Goal: Task Accomplishment & Management: Complete application form

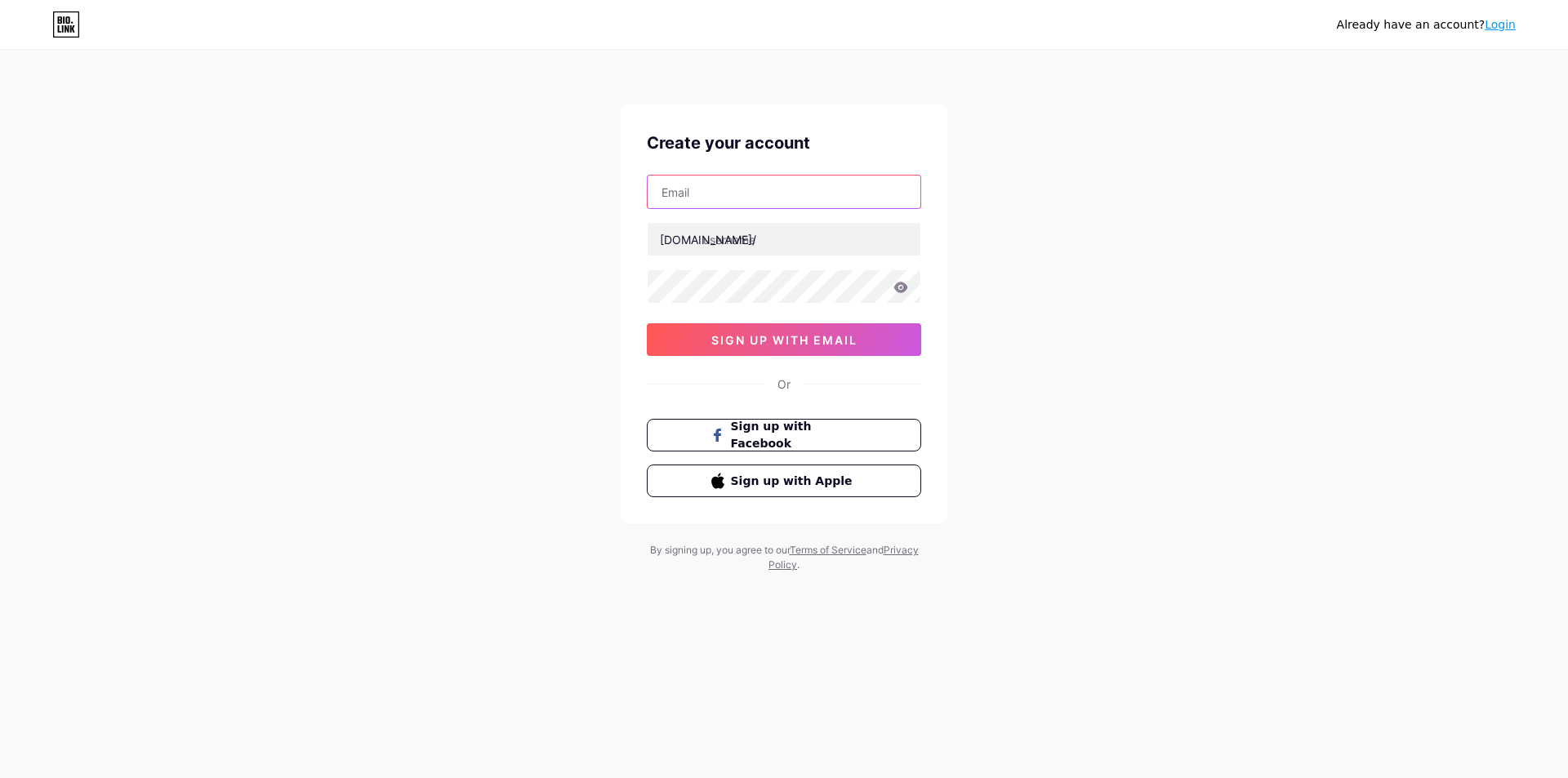
click at [749, 200] on input "text" at bounding box center [784, 191] width 273 height 32
type input "[PERSON_NAME][EMAIL_ADDRESS][DOMAIN_NAME]"
click at [480, 327] on div "Already have an account? Login Create your account richard.butler891@gmail.com …" at bounding box center [777, 312] width 1556 height 624
click at [762, 245] on input "text" at bounding box center [784, 239] width 273 height 32
type input "bos91"
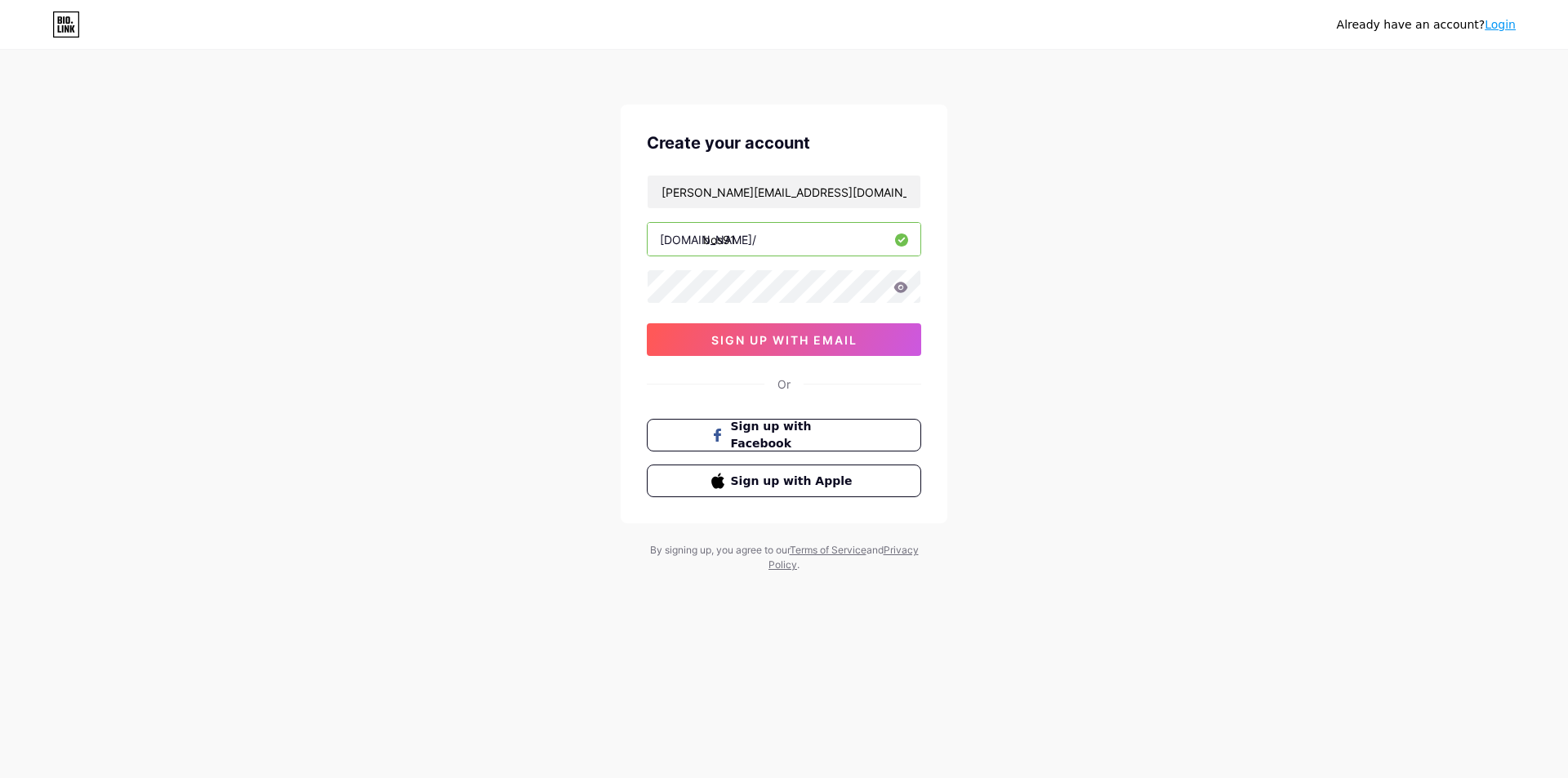
click at [1180, 238] on div "Already have an account? Login Create your account richard.butler891@gmail.com …" at bounding box center [784, 312] width 1568 height 624
click at [1434, 227] on div "Already have an account? Login Create your account richard.butler891@gmail.com …" at bounding box center [784, 312] width 1568 height 624
click at [846, 346] on span "sign up with email" at bounding box center [784, 340] width 146 height 14
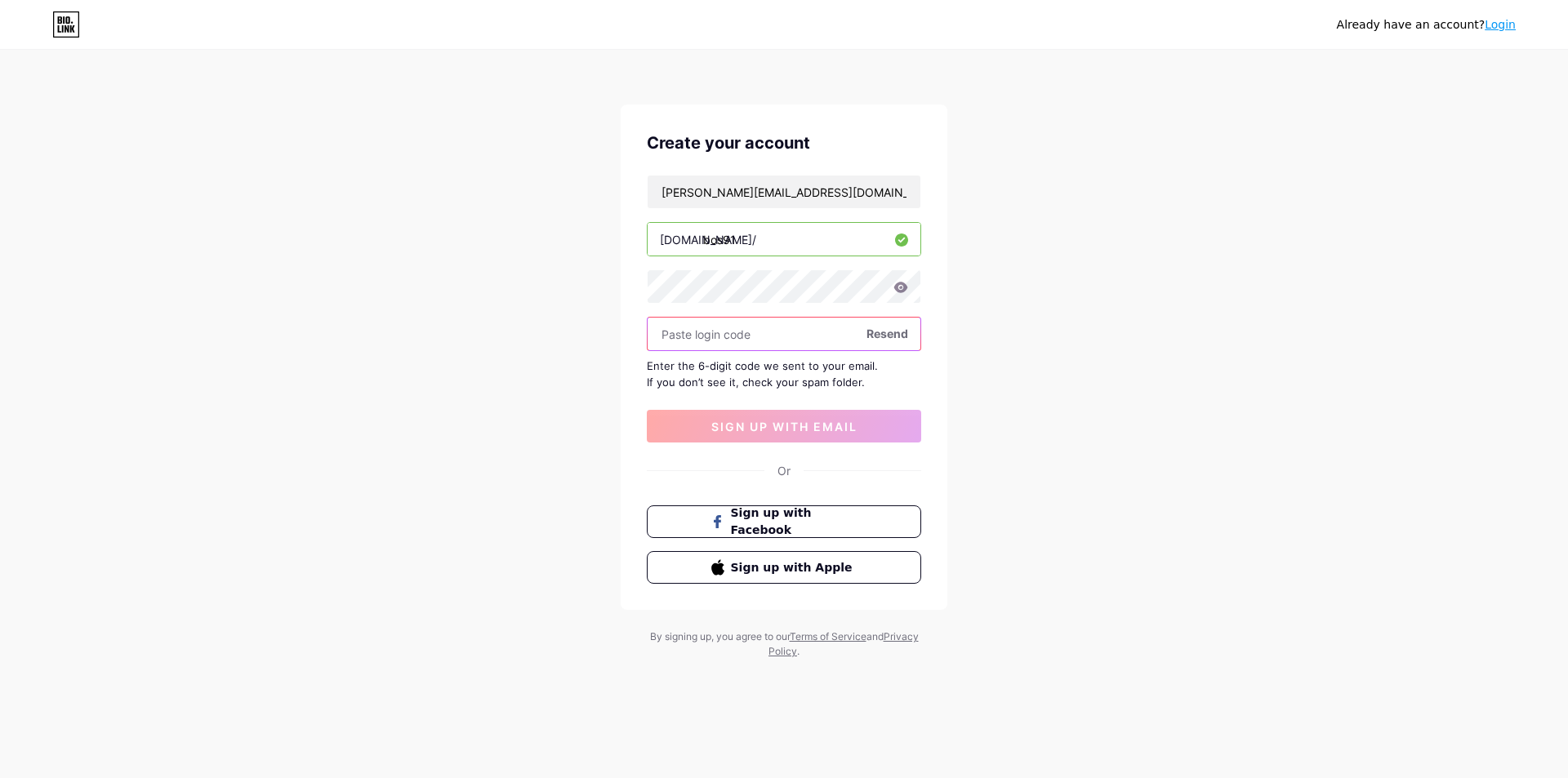
click at [740, 335] on input "text" at bounding box center [784, 334] width 273 height 32
paste input "435165"
type input "435165"
drag, startPoint x: 521, startPoint y: 463, endPoint x: 602, endPoint y: 465, distance: 81.0
click at [529, 465] on div "Already have an account? Login Create your account richard.butler891@gmail.com …" at bounding box center [784, 356] width 1568 height 711
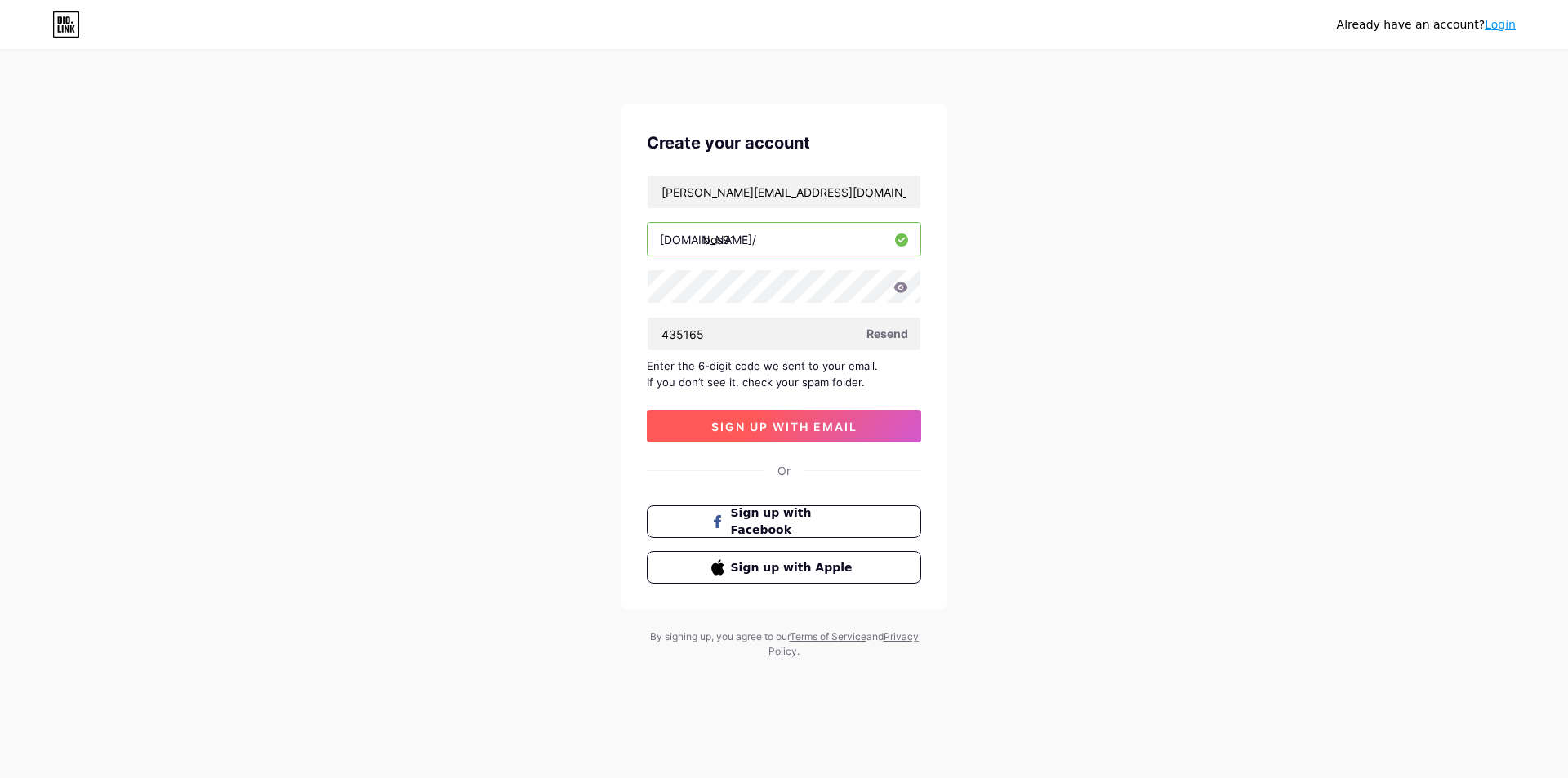
click at [772, 439] on button "sign up with email" at bounding box center [784, 426] width 274 height 32
click at [904, 289] on icon at bounding box center [901, 287] width 14 height 11
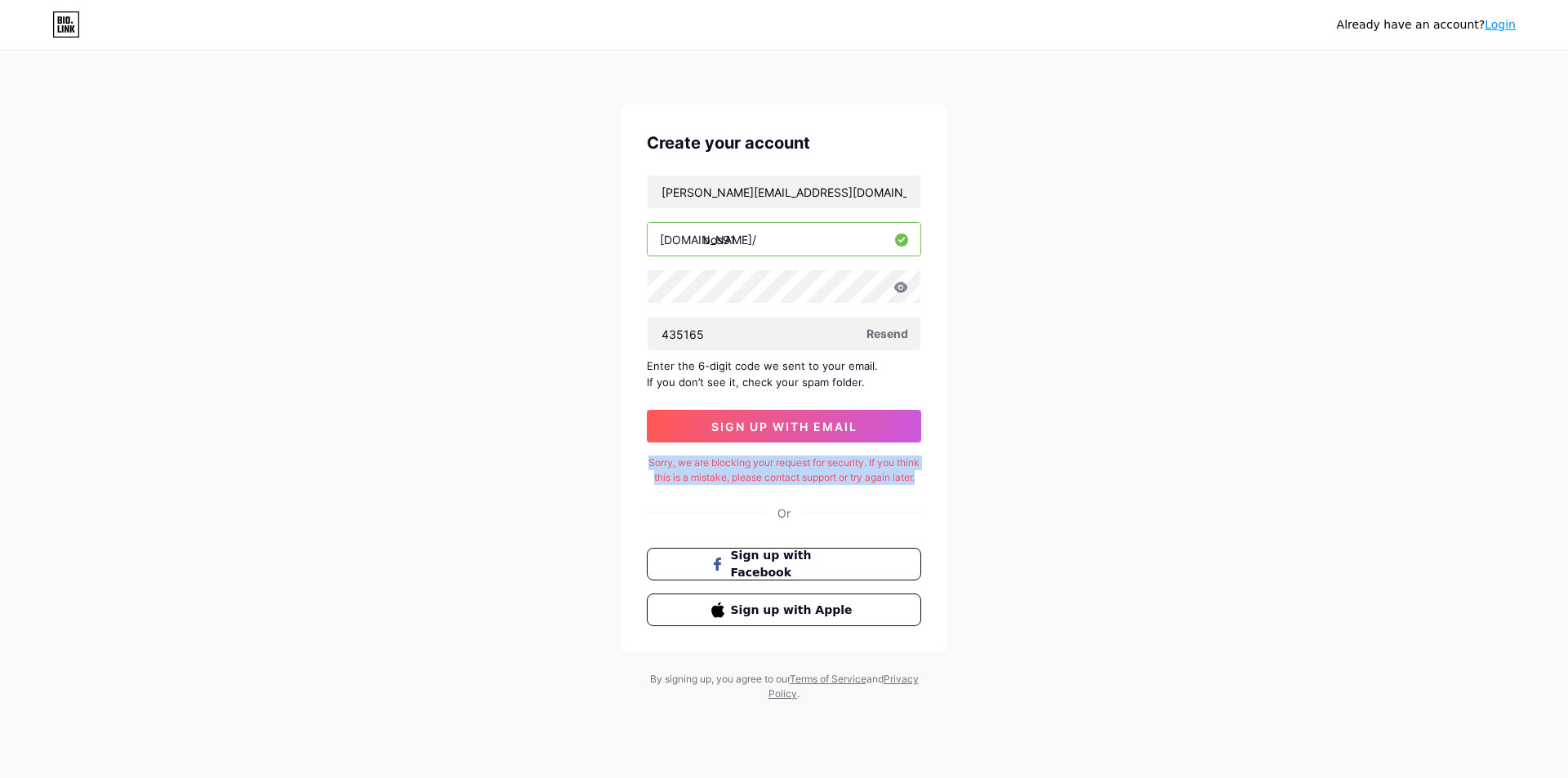
copy div "Sorry, we are blocking your request for security. If you think this is a mistak…"
drag, startPoint x: 655, startPoint y: 460, endPoint x: 888, endPoint y: 496, distance: 235.8
click at [888, 485] on div "Sorry, we are blocking your request for security. If you think this is a mistak…" at bounding box center [784, 470] width 274 height 29
click at [1266, 350] on div "Already have an account? Login Create your account richard.butler891@gmail.com …" at bounding box center [784, 377] width 1568 height 753
drag, startPoint x: 1088, startPoint y: 357, endPoint x: 1275, endPoint y: 217, distance: 233.6
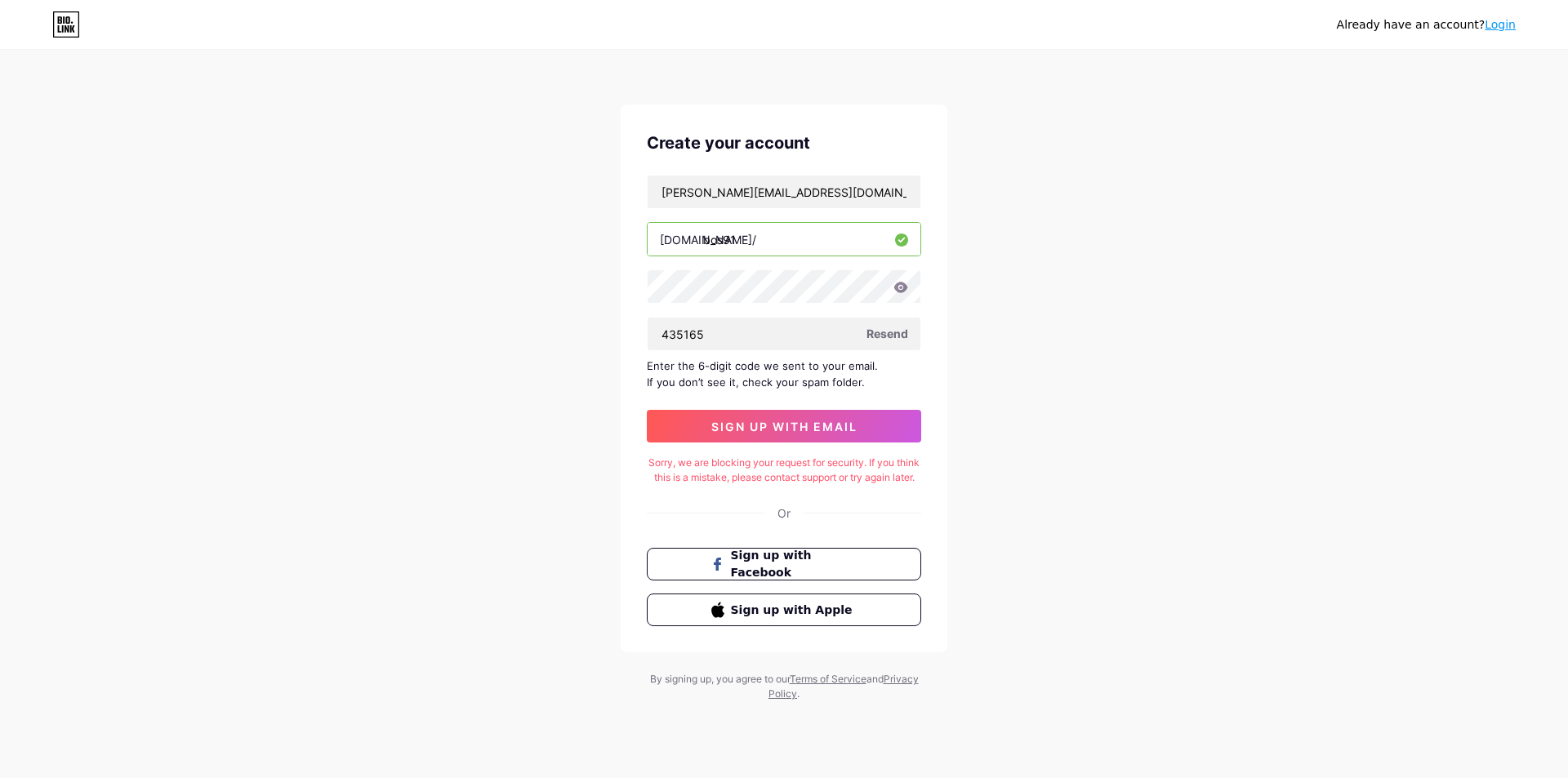
click at [1275, 217] on div "Already have an account? Login Create your account richard.butler891@gmail.com …" at bounding box center [784, 377] width 1568 height 753
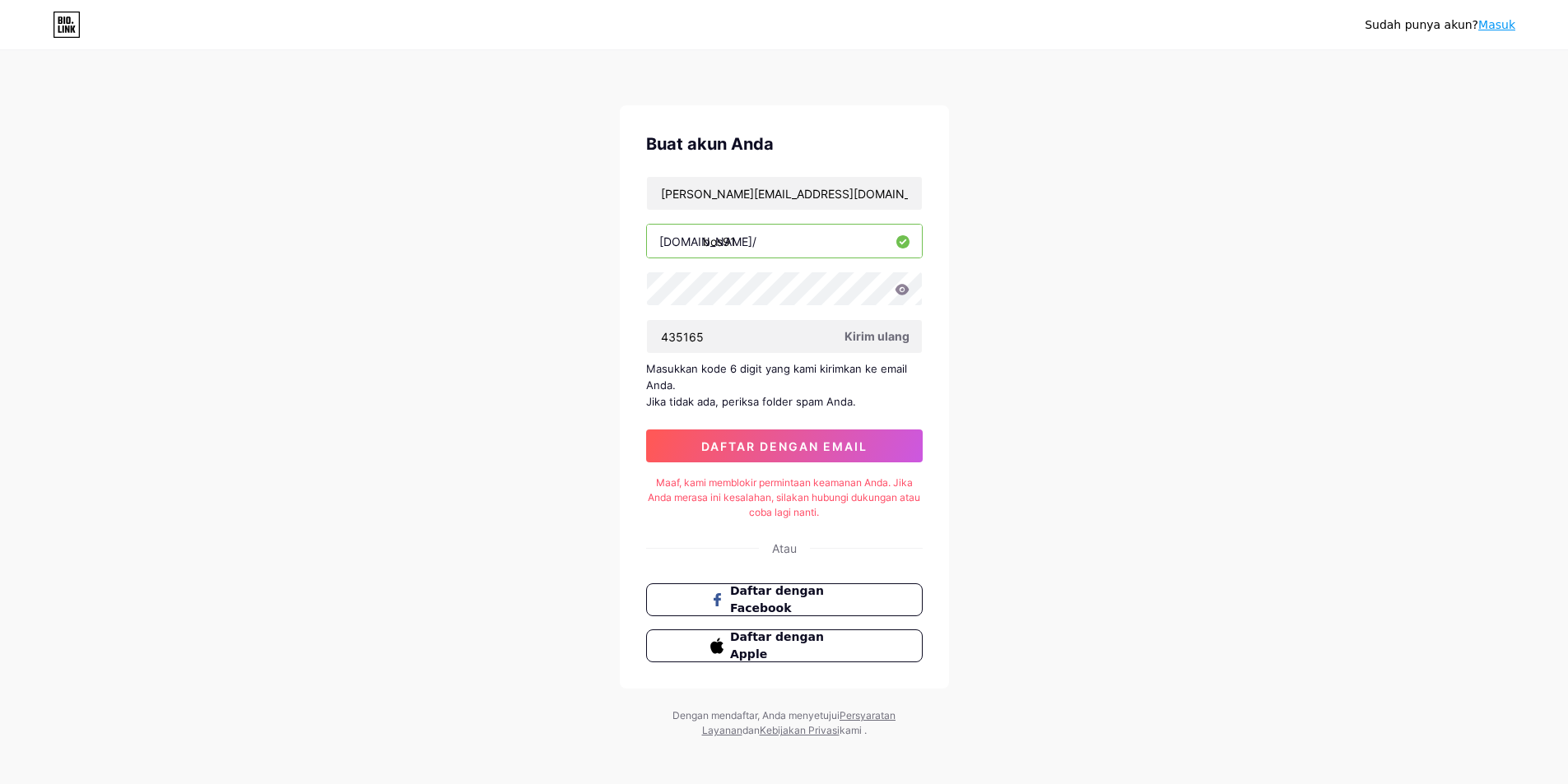
click at [1307, 144] on div "Sudah punya akun? Masuk Buat akun Anda richard.butler891@gmail.com bio.link/ bo…" at bounding box center [784, 395] width 1568 height 790
drag, startPoint x: 993, startPoint y: 93, endPoint x: 895, endPoint y: 66, distance: 101.7
click at [988, 93] on div "Sudah punya akun? Masuk Buat akun Anda richard.butler891@gmail.com bio.link/ bo…" at bounding box center [784, 395] width 1568 height 790
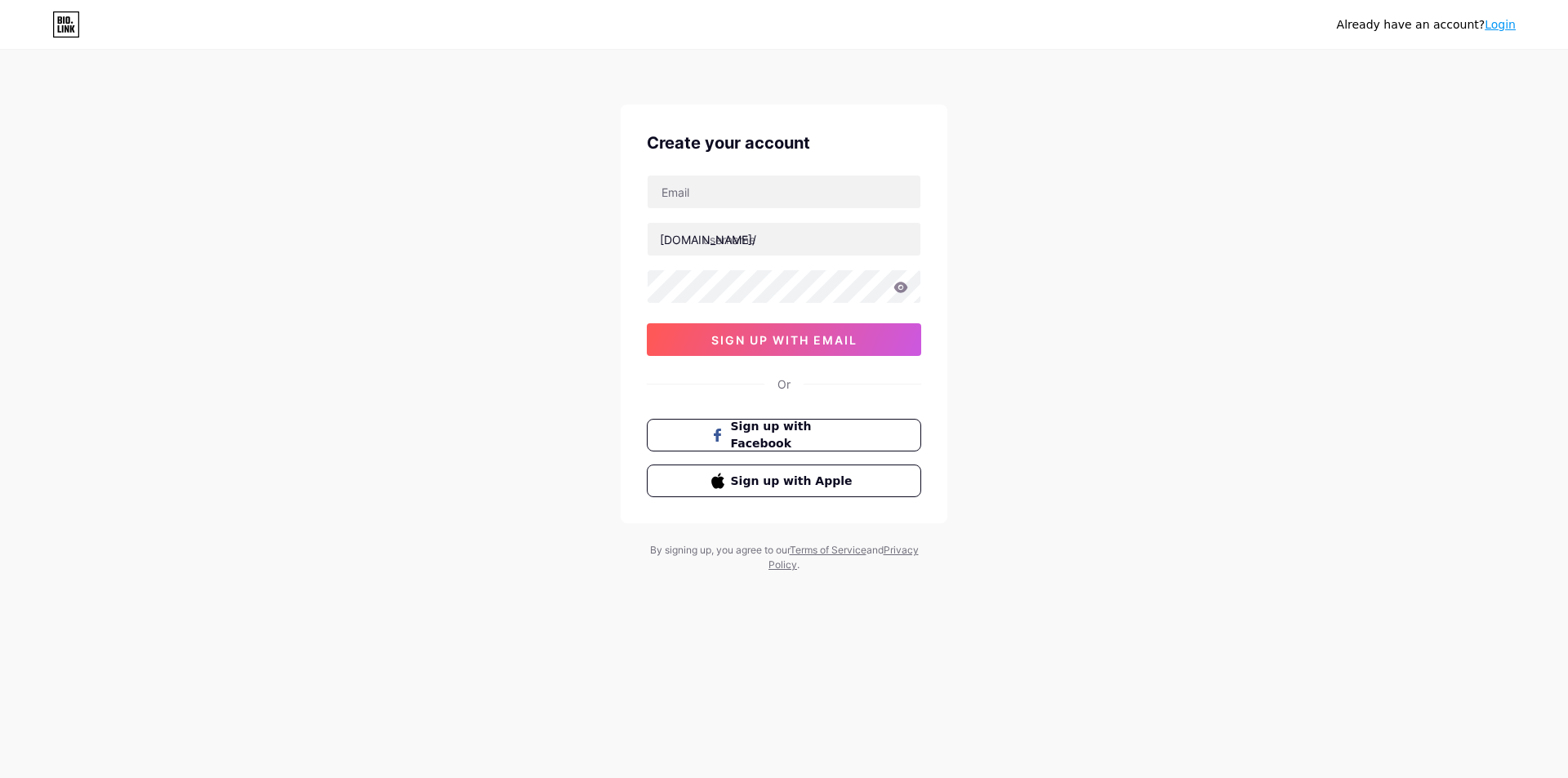
click at [767, 190] on input "text" at bounding box center [784, 191] width 273 height 32
type input "[PERSON_NAME][EMAIL_ADDRESS][DOMAIN_NAME]"
click at [775, 243] on input "text" at bounding box center [784, 239] width 273 height 32
type input "bos91"
click at [1223, 180] on div "Already have an account? Login Create your account richard.butler891@gmail.com …" at bounding box center [784, 312] width 1568 height 624
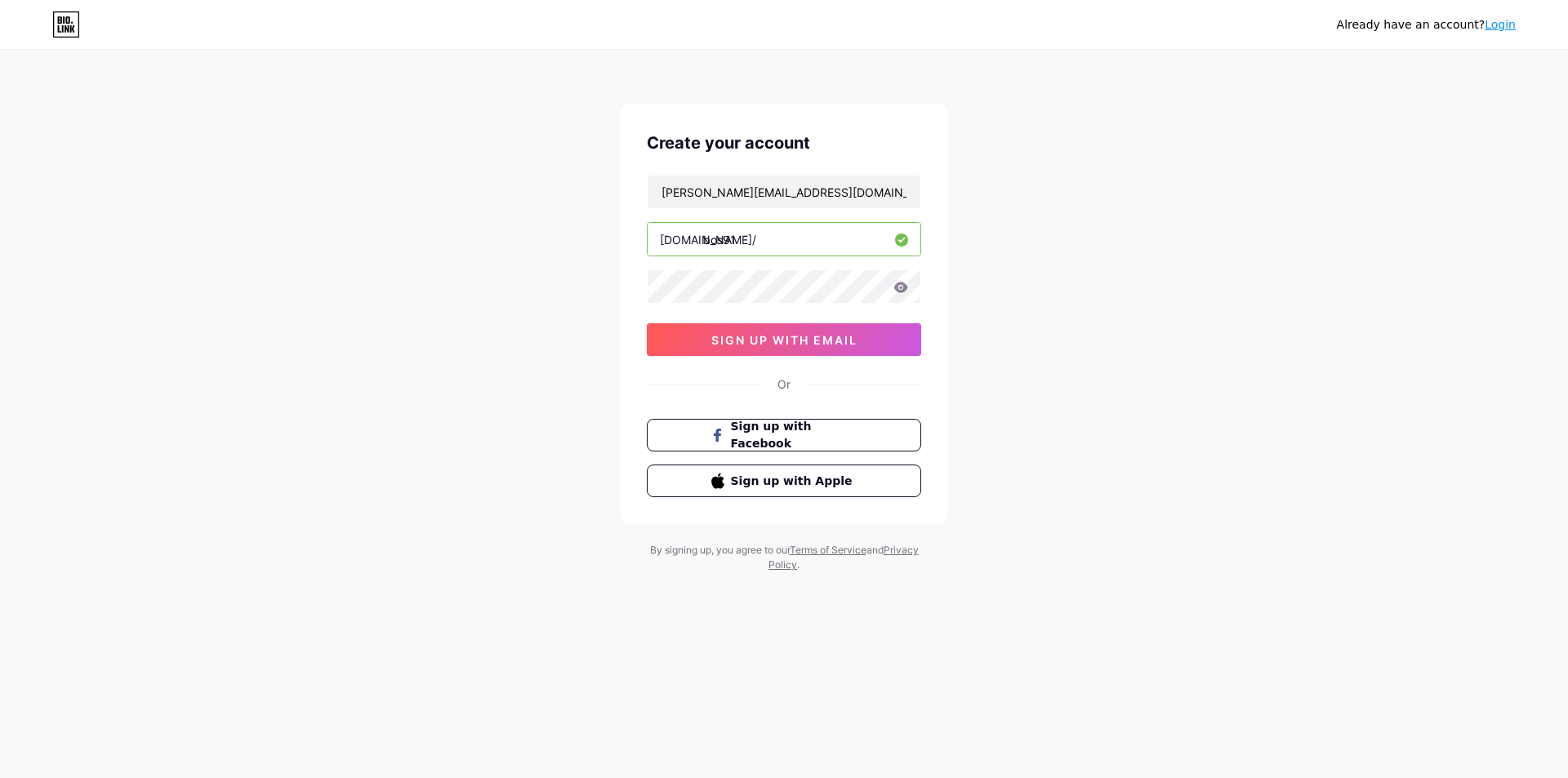
drag, startPoint x: 446, startPoint y: 343, endPoint x: 577, endPoint y: 360, distance: 132.1
click at [447, 343] on div "Already have an account? Login Create your account richard.butler891@gmail.com …" at bounding box center [784, 312] width 1568 height 624
click at [728, 325] on button "sign up with email" at bounding box center [784, 339] width 274 height 32
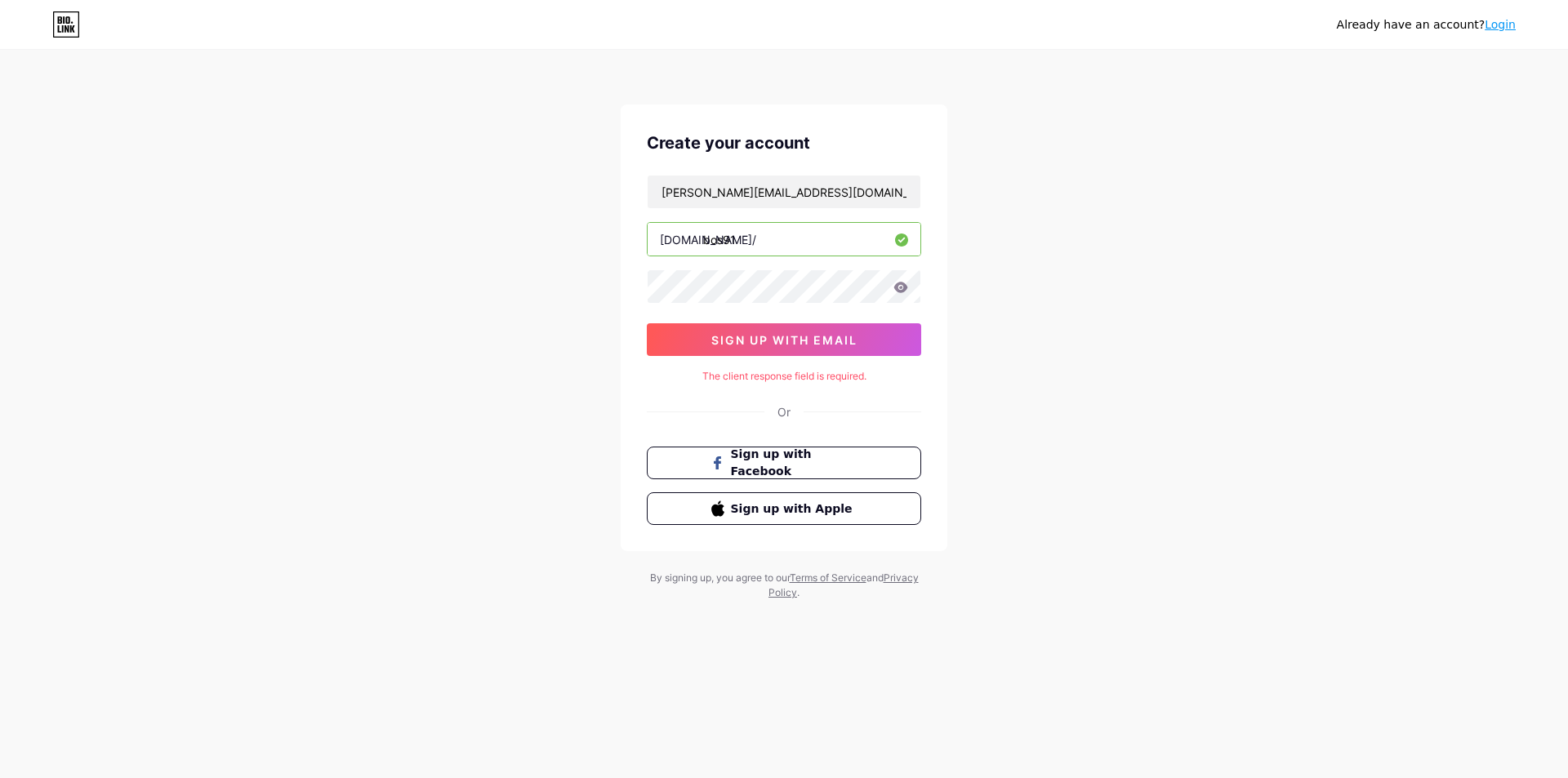
click at [900, 285] on icon at bounding box center [900, 287] width 15 height 11
click at [810, 334] on span "sign up with email" at bounding box center [784, 340] width 146 height 14
click at [829, 239] on input "bos91" at bounding box center [784, 239] width 273 height 32
click at [798, 199] on input "[PERSON_NAME][EMAIL_ADDRESS][DOMAIN_NAME]" at bounding box center [784, 191] width 273 height 32
drag, startPoint x: 847, startPoint y: 183, endPoint x: 850, endPoint y: 211, distance: 28.2
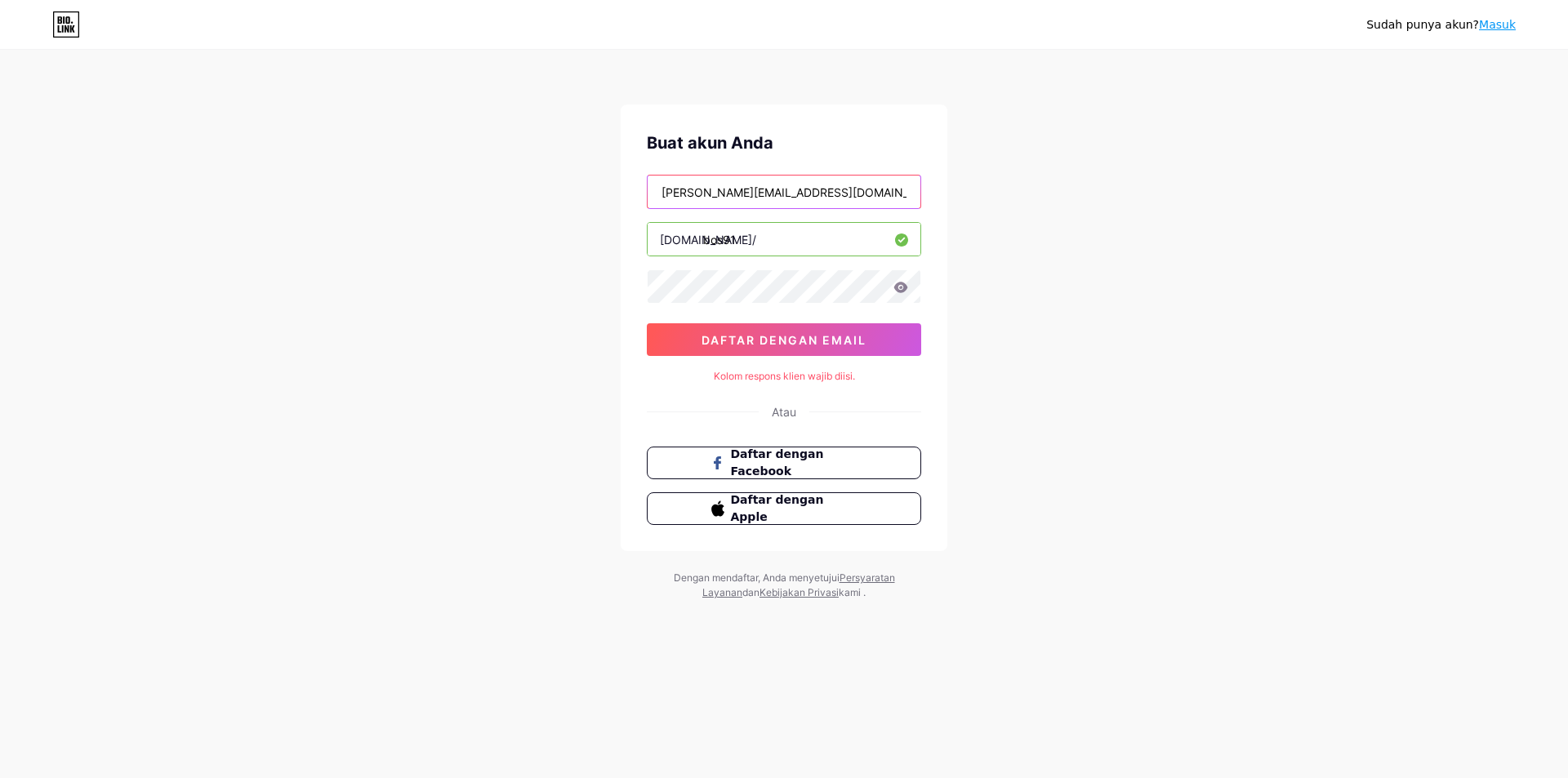
click at [847, 186] on input "[PERSON_NAME][EMAIL_ADDRESS][DOMAIN_NAME]" at bounding box center [784, 191] width 273 height 32
click at [777, 331] on button "daftar dengan email" at bounding box center [784, 339] width 274 height 32
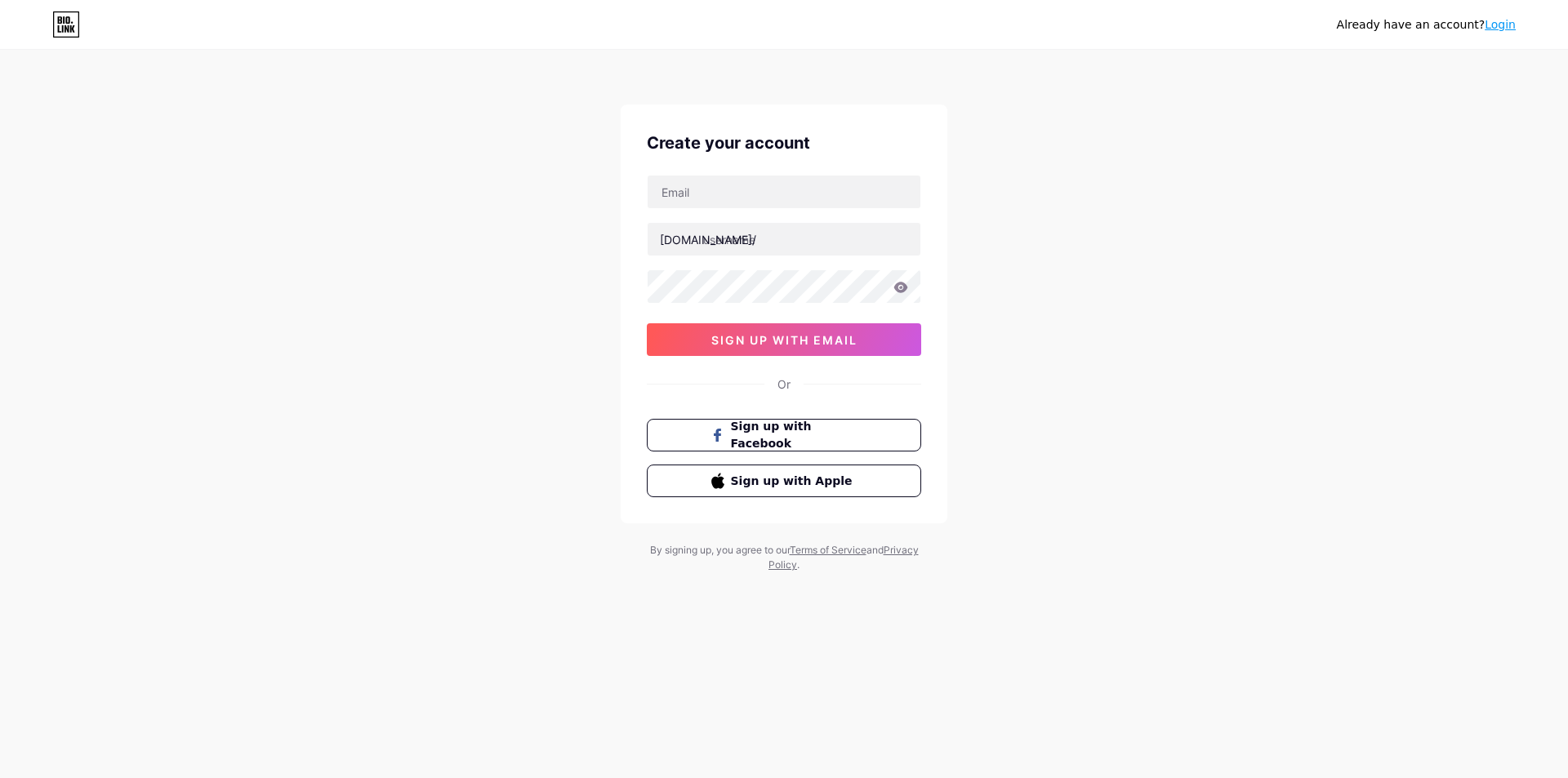
click at [243, 256] on div "Already have an account? Login Create your account bio.link/ sign up with email…" at bounding box center [784, 312] width 1568 height 624
click at [728, 205] on input "text" at bounding box center [784, 191] width 273 height 32
paste input "MERDEKA@1945@"
type input "MERDEKA@1945@"
click at [789, 186] on input "text" at bounding box center [784, 191] width 273 height 32
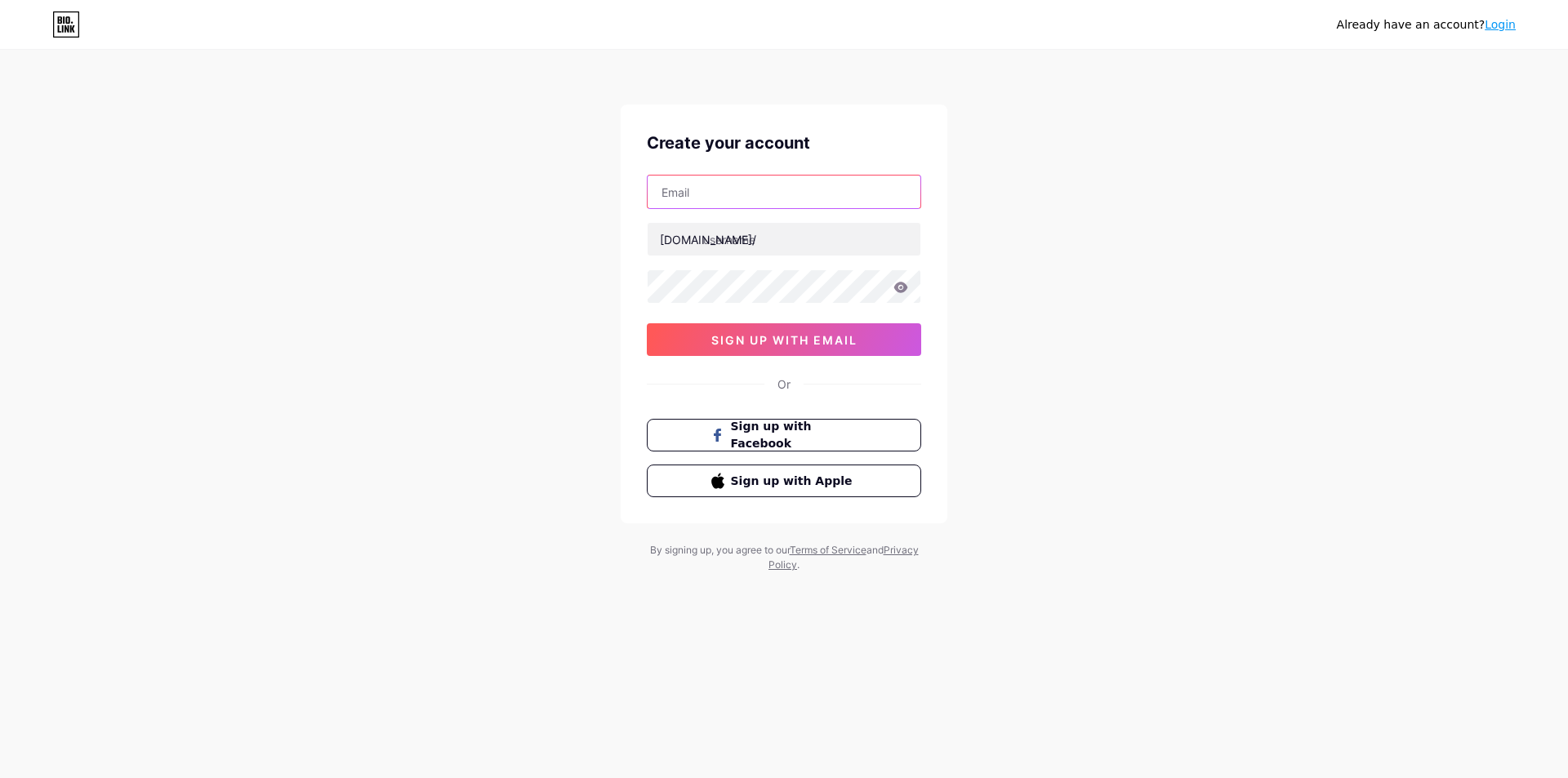
type input "[PERSON_NAME][EMAIL_ADDRESS][DOMAIN_NAME]"
click at [850, 192] on input "[PERSON_NAME][EMAIL_ADDRESS][DOMAIN_NAME]" at bounding box center [784, 191] width 273 height 32
click at [817, 239] on input "text" at bounding box center [784, 239] width 273 height 32
type input "bos91"
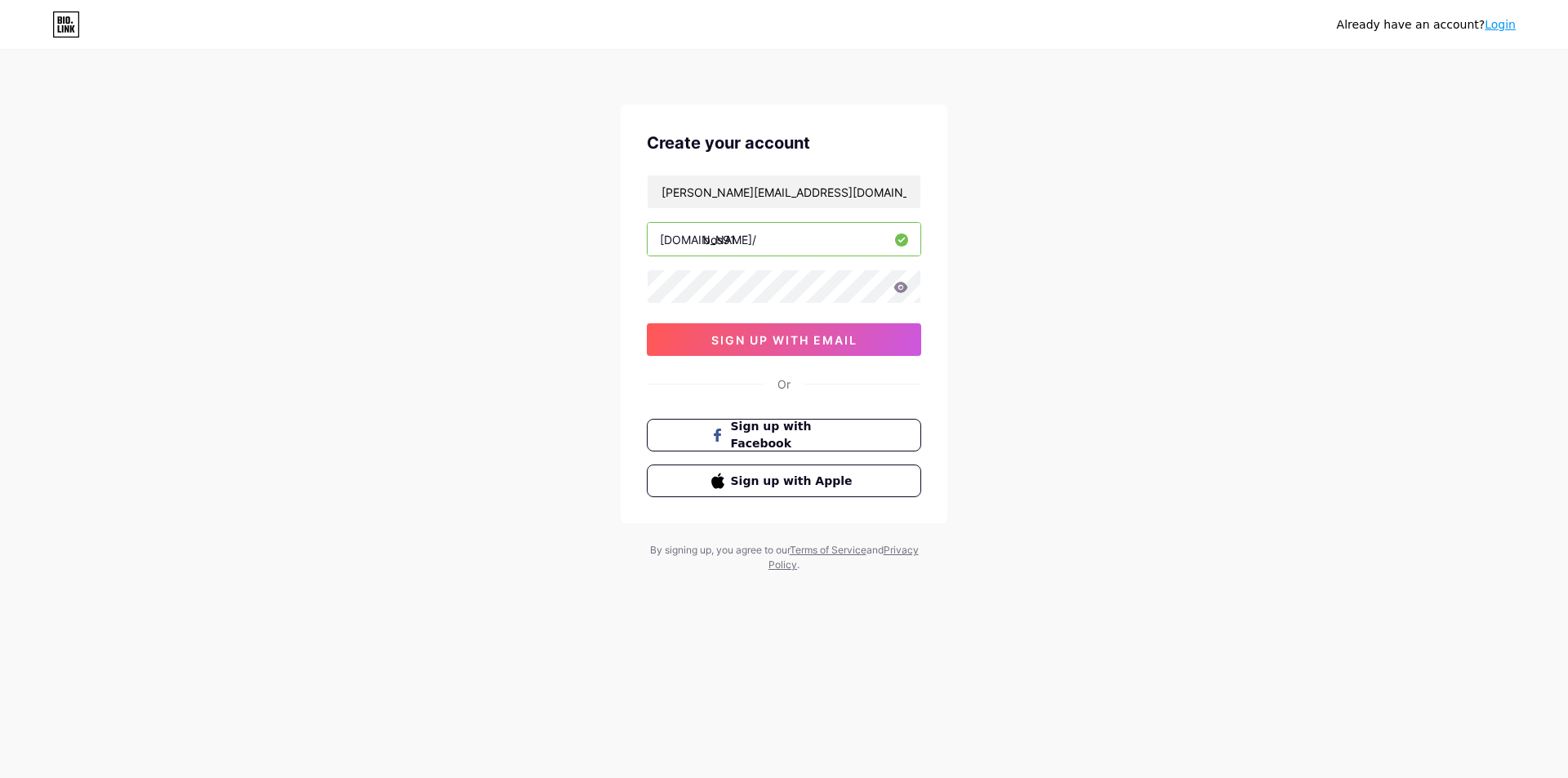
click at [1160, 153] on div "Already have an account? Login Create your account [PERSON_NAME][EMAIL_ADDRESS]…" at bounding box center [784, 312] width 1568 height 624
click at [704, 343] on button "sign up with email" at bounding box center [784, 339] width 274 height 32
